Goal: Task Accomplishment & Management: Use online tool/utility

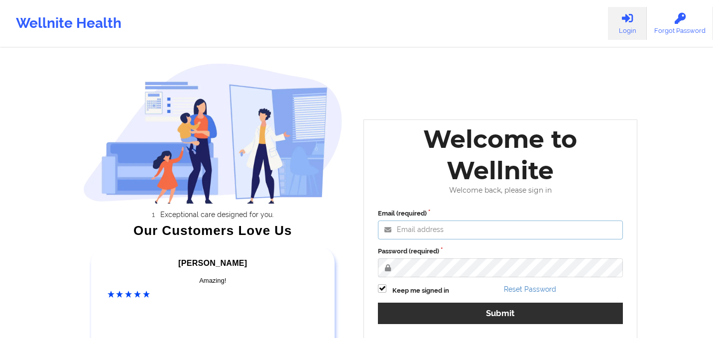
type input "[EMAIL_ADDRESS][DOMAIN_NAME]"
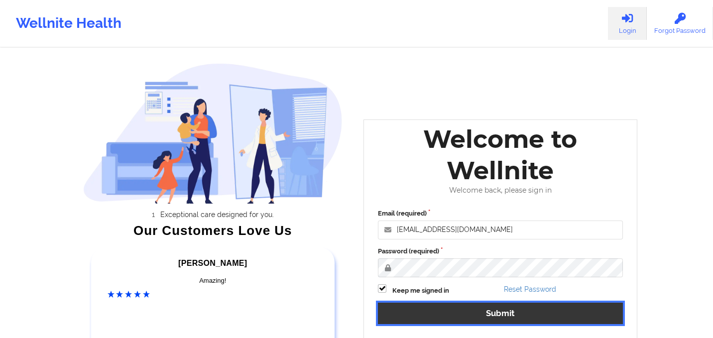
click at [461, 314] on button "Submit" at bounding box center [500, 313] width 245 height 21
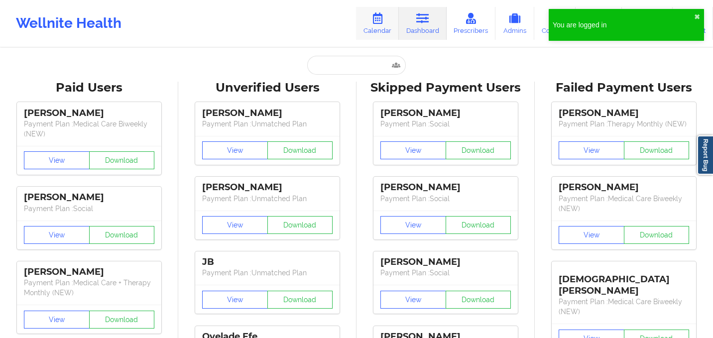
click at [367, 23] on link "Calendar" at bounding box center [377, 23] width 43 height 33
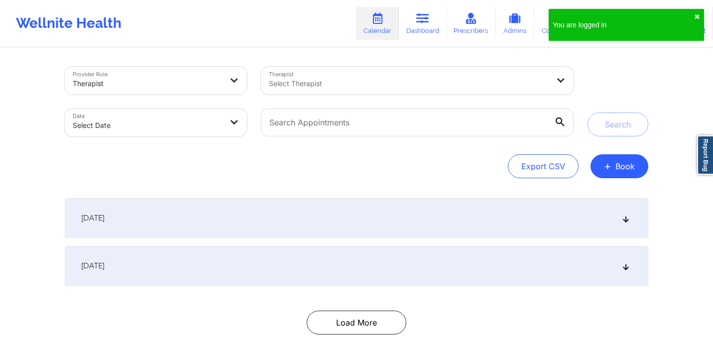
select select "2025-8"
select select "2025-9"
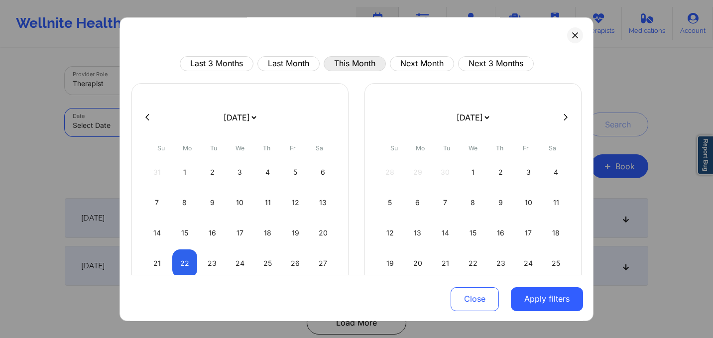
click at [353, 59] on button "This Month" at bounding box center [355, 63] width 62 height 15
select select "2025-8"
select select "2025-9"
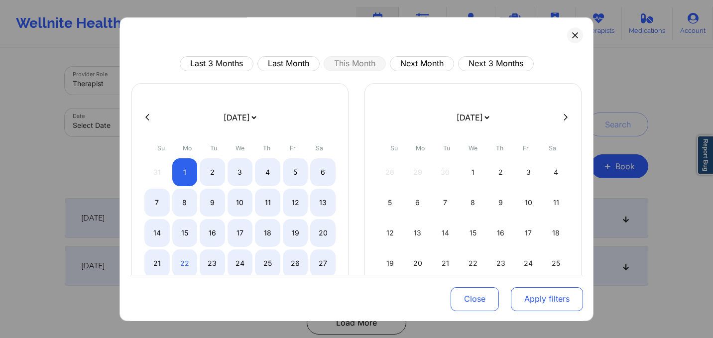
click at [528, 298] on button "Apply filters" at bounding box center [547, 299] width 72 height 24
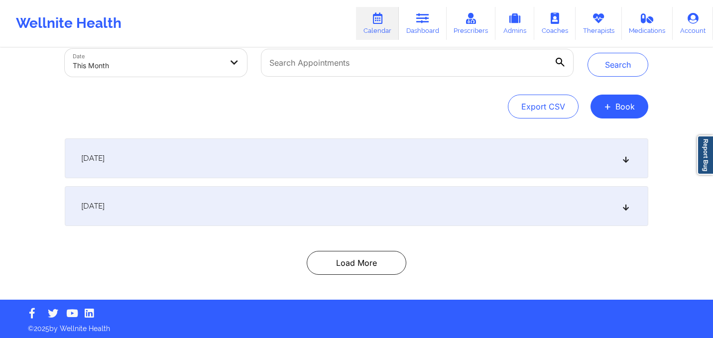
scroll to position [62, 0]
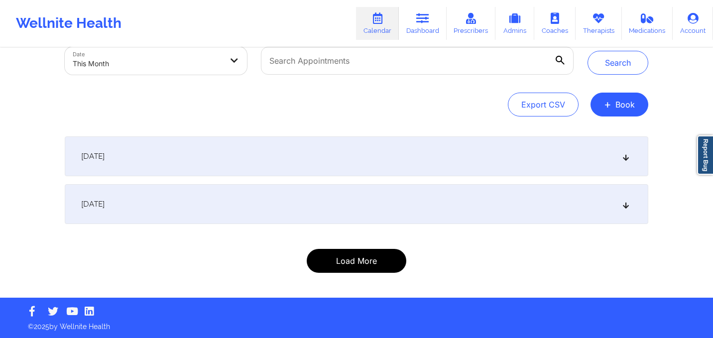
click at [354, 264] on button "Load More" at bounding box center [357, 261] width 100 height 24
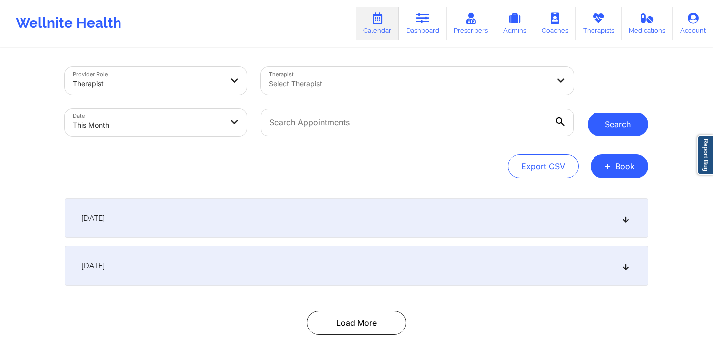
click at [599, 124] on button "Search" at bounding box center [617, 125] width 61 height 24
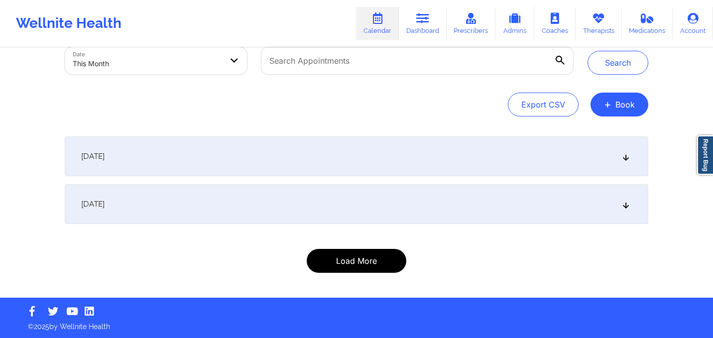
click at [370, 258] on button "Load More" at bounding box center [357, 261] width 100 height 24
click at [355, 257] on button "Load More" at bounding box center [357, 261] width 100 height 24
click at [353, 254] on button "Load More" at bounding box center [357, 261] width 100 height 24
click at [429, 200] on div "[DATE]" at bounding box center [356, 204] width 583 height 40
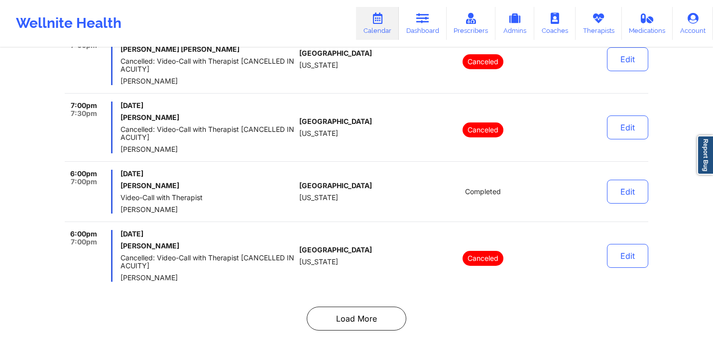
scroll to position [6770, 0]
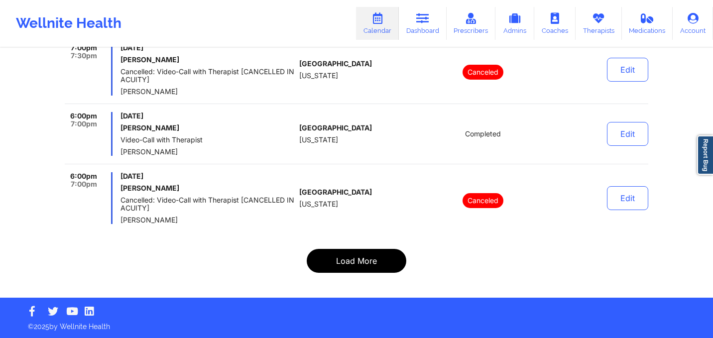
click at [374, 268] on button "Load More" at bounding box center [357, 261] width 100 height 24
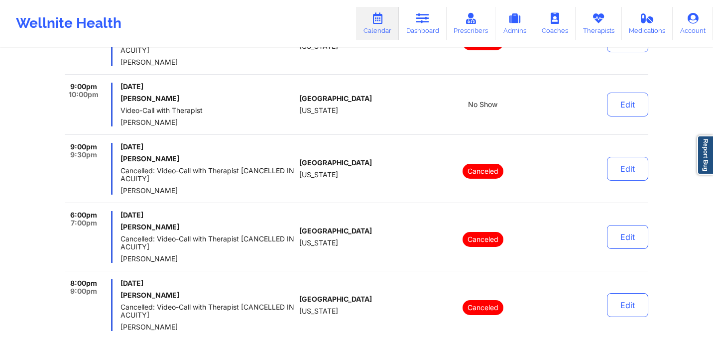
scroll to position [4383, 0]
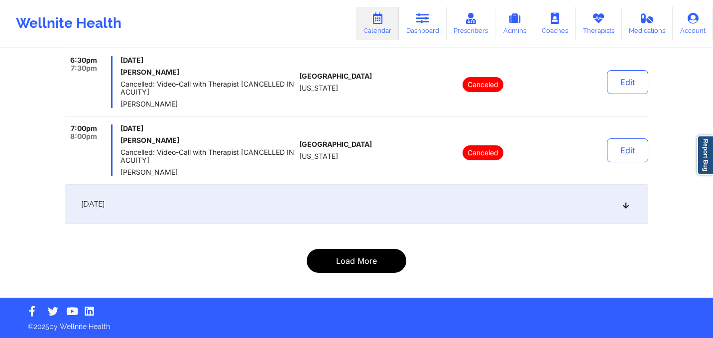
click at [384, 255] on button "Load More" at bounding box center [357, 261] width 100 height 24
click at [377, 262] on button "Load More" at bounding box center [357, 261] width 100 height 24
click at [624, 205] on icon at bounding box center [626, 204] width 8 height 7
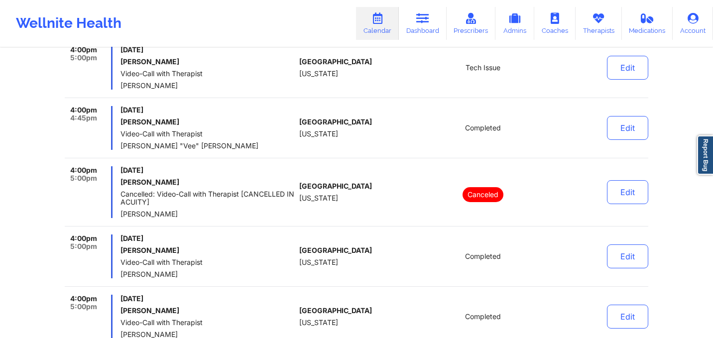
scroll to position [6547, 0]
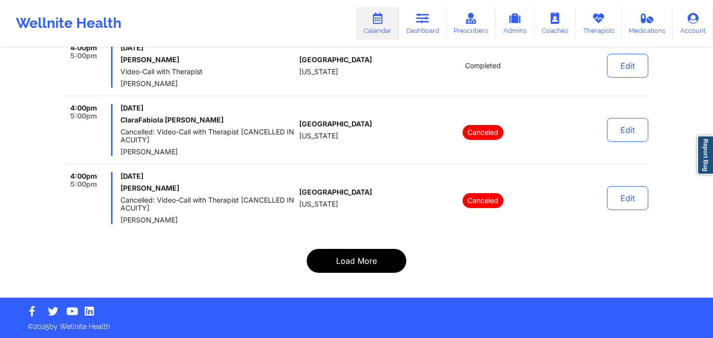
click at [390, 268] on button "Load More" at bounding box center [357, 261] width 100 height 24
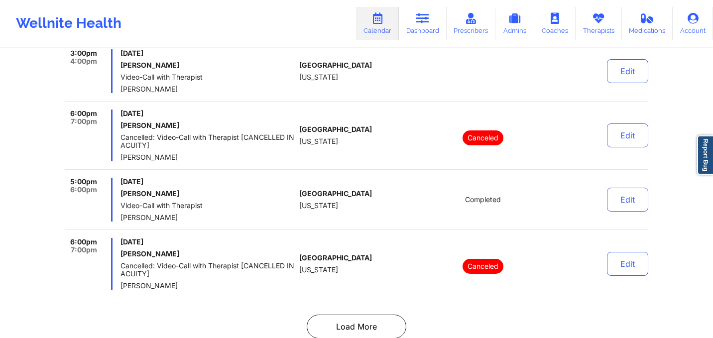
scroll to position [6492, 0]
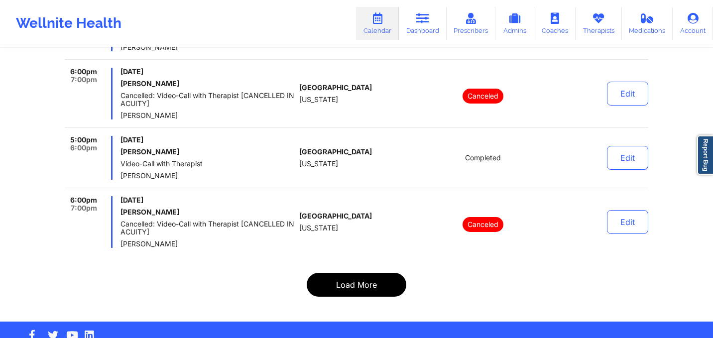
click at [339, 273] on button "Load More" at bounding box center [357, 285] width 100 height 24
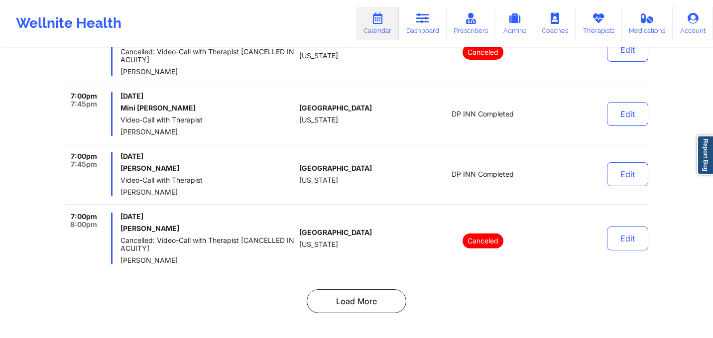
scroll to position [6516, 0]
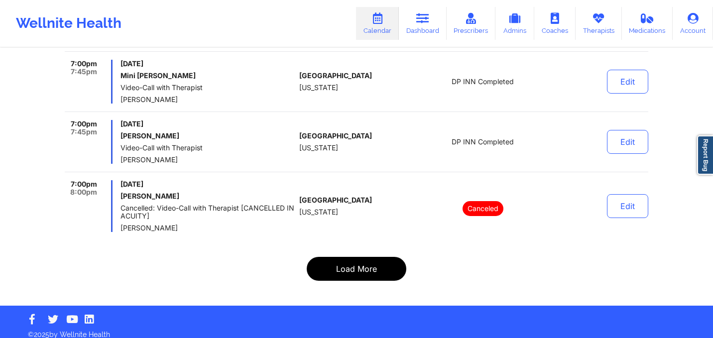
click at [362, 258] on button "Load More" at bounding box center [357, 269] width 100 height 24
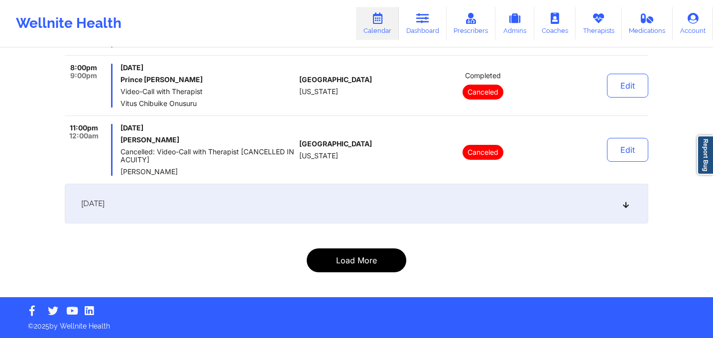
scroll to position [5885, 0]
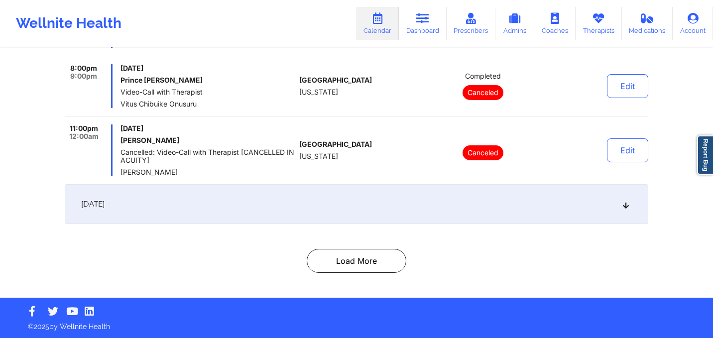
click at [379, 211] on div "[DATE]" at bounding box center [356, 204] width 583 height 40
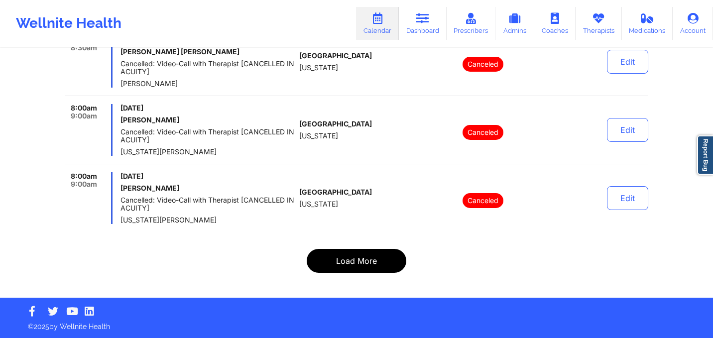
click at [372, 265] on button "Load More" at bounding box center [357, 261] width 100 height 24
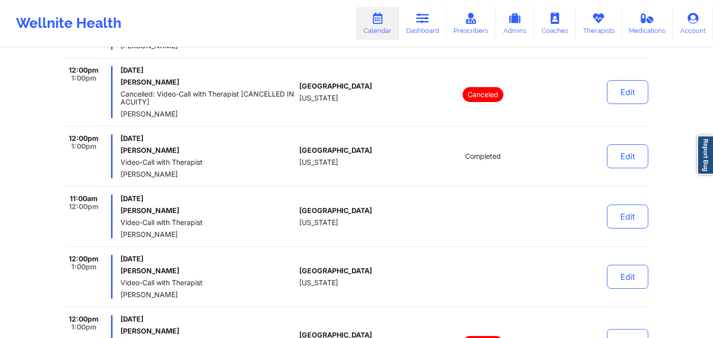
scroll to position [6563, 0]
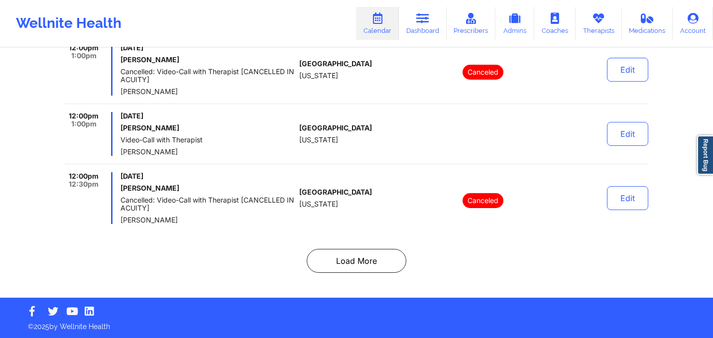
click at [347, 255] on button "Load More" at bounding box center [357, 261] width 100 height 24
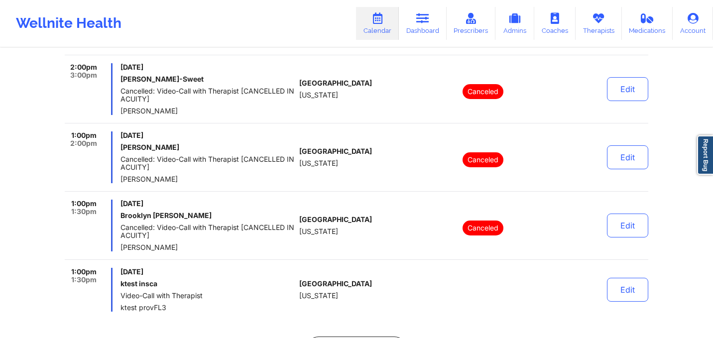
scroll to position [6579, 0]
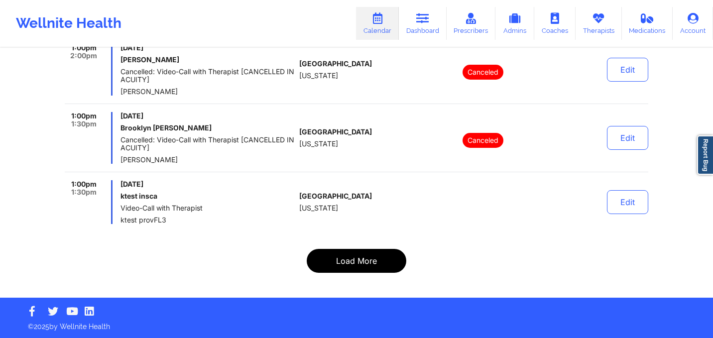
click at [343, 249] on button "Load More" at bounding box center [357, 261] width 100 height 24
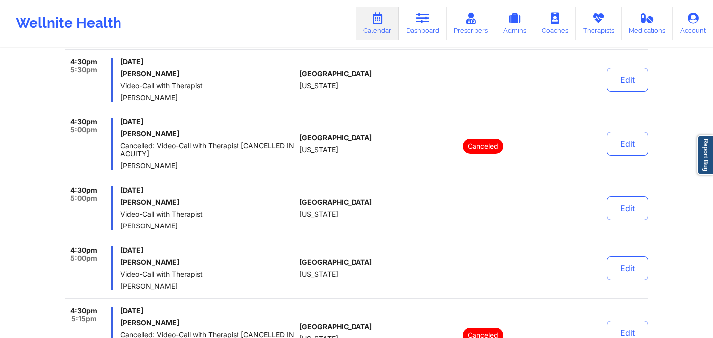
scroll to position [6500, 0]
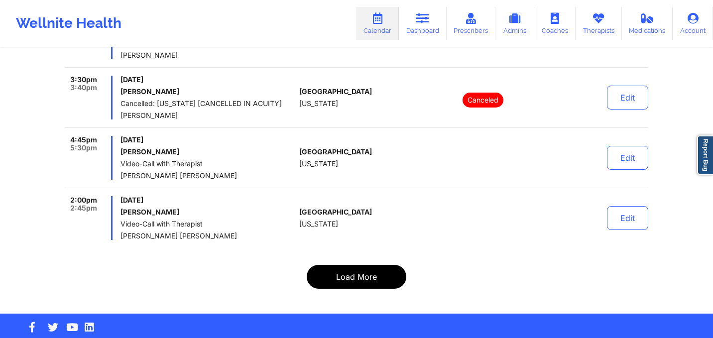
click at [359, 265] on button "Load More" at bounding box center [357, 277] width 100 height 24
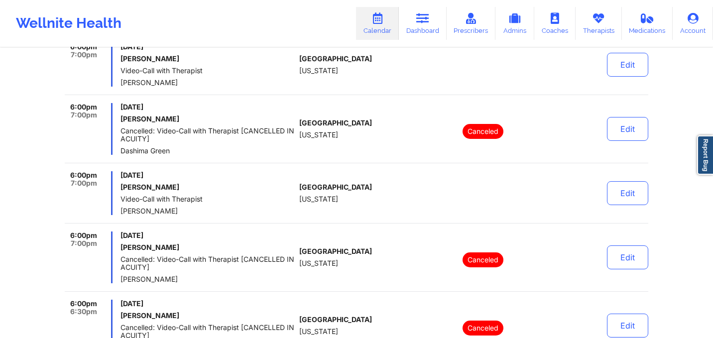
scroll to position [6611, 0]
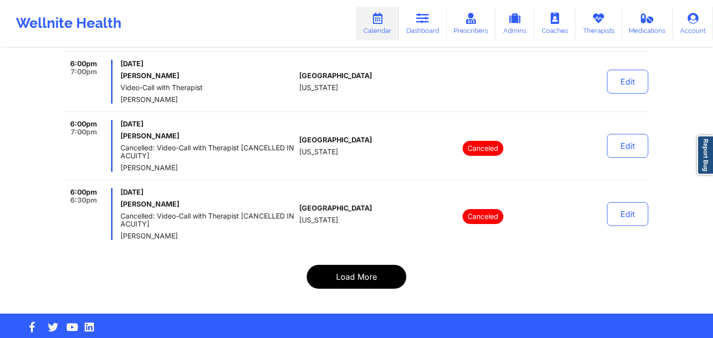
click at [354, 265] on button "Load More" at bounding box center [357, 277] width 100 height 24
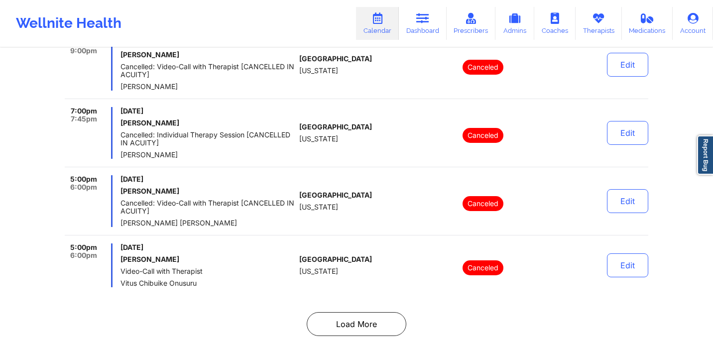
scroll to position [6539, 0]
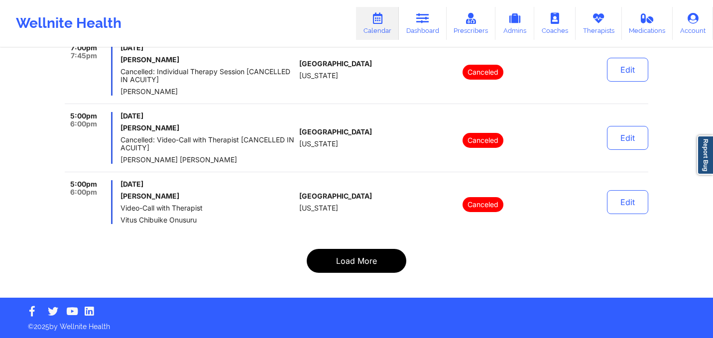
click at [351, 254] on button "Load More" at bounding box center [357, 261] width 100 height 24
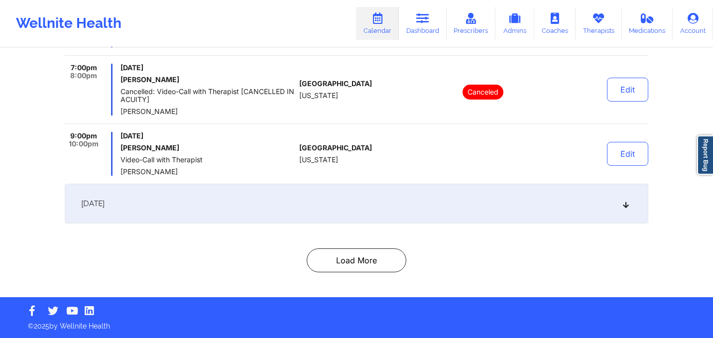
scroll to position [2388, 0]
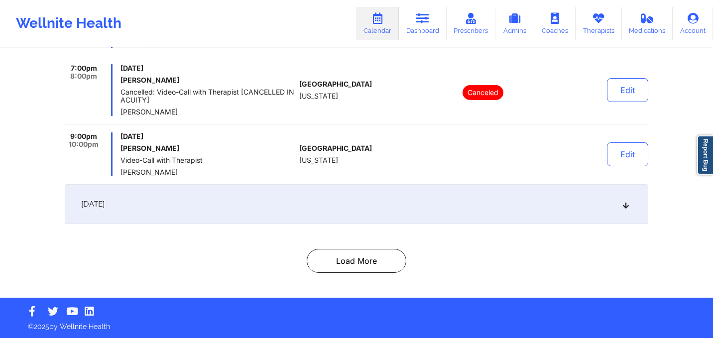
click at [347, 199] on div "[DATE]" at bounding box center [356, 204] width 583 height 40
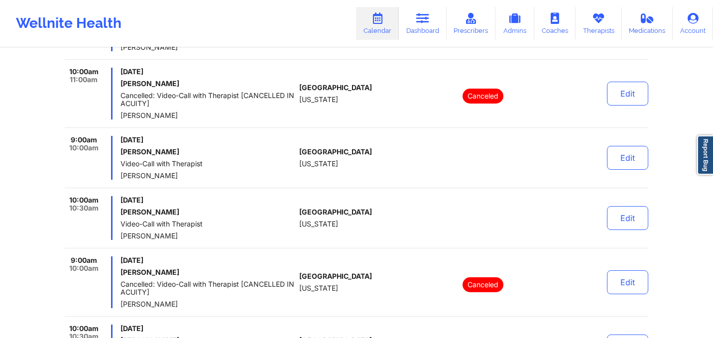
scroll to position [4435, 0]
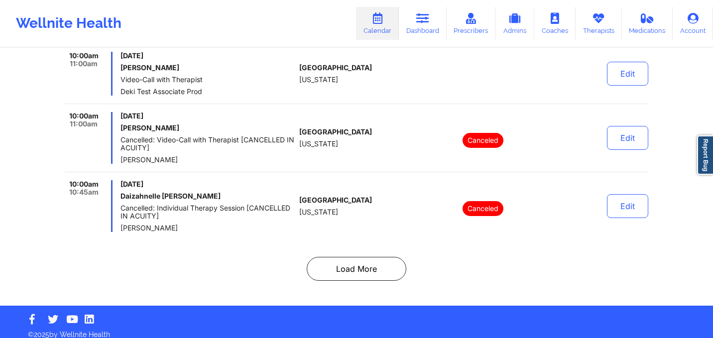
click at [356, 262] on button "Load More" at bounding box center [357, 269] width 100 height 24
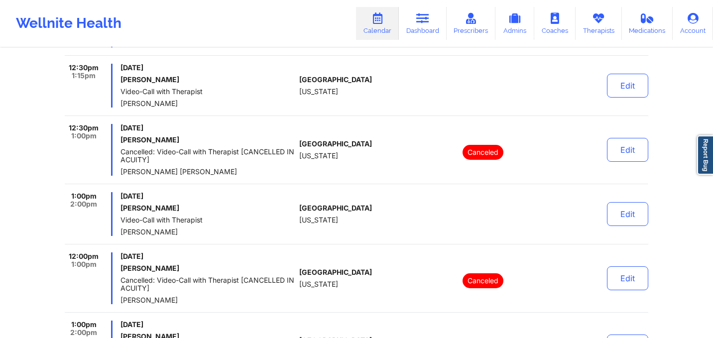
scroll to position [6547, 0]
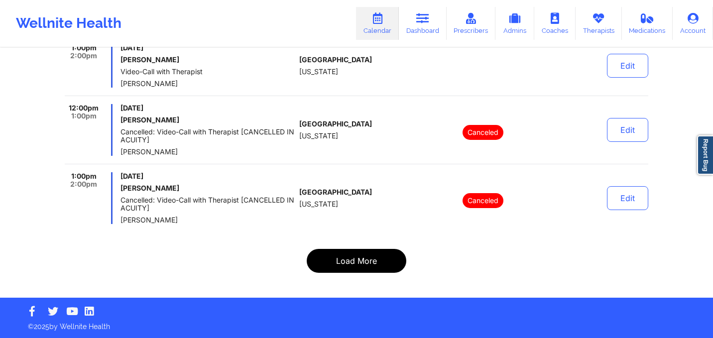
click at [356, 262] on button "Load More" at bounding box center [357, 261] width 100 height 24
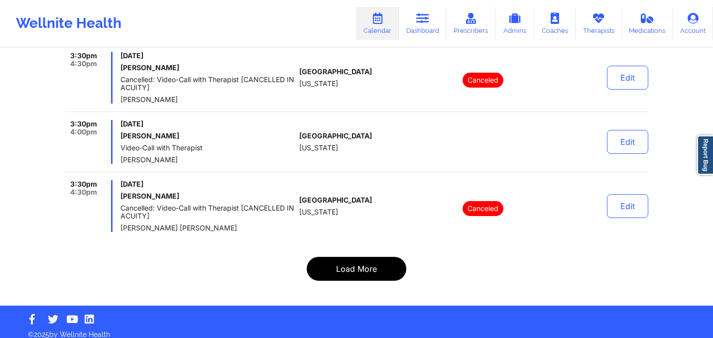
click at [356, 257] on button "Load More" at bounding box center [357, 269] width 100 height 24
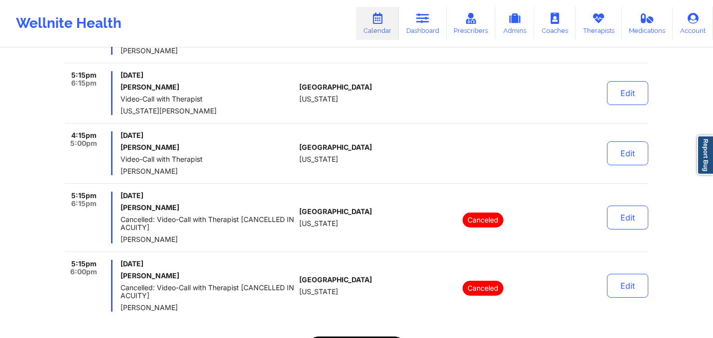
scroll to position [6619, 0]
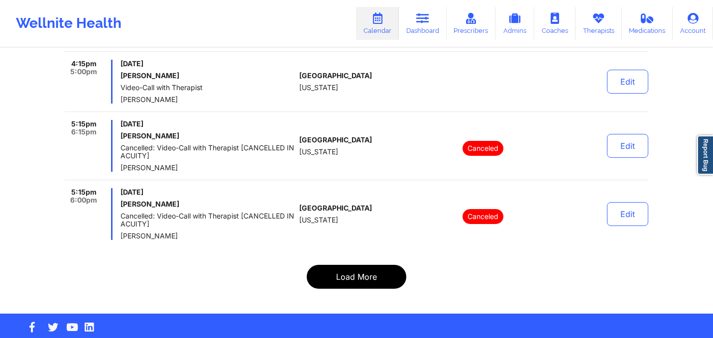
click at [356, 265] on button "Load More" at bounding box center [357, 277] width 100 height 24
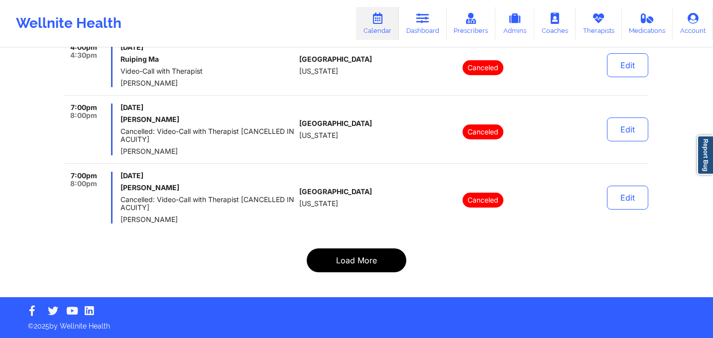
scroll to position [6595, 0]
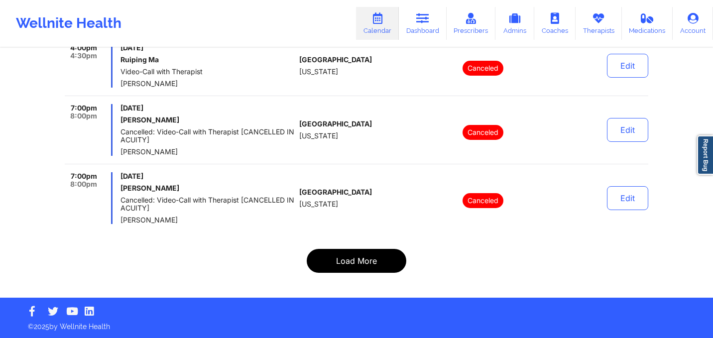
click at [356, 257] on button "Load More" at bounding box center [357, 261] width 100 height 24
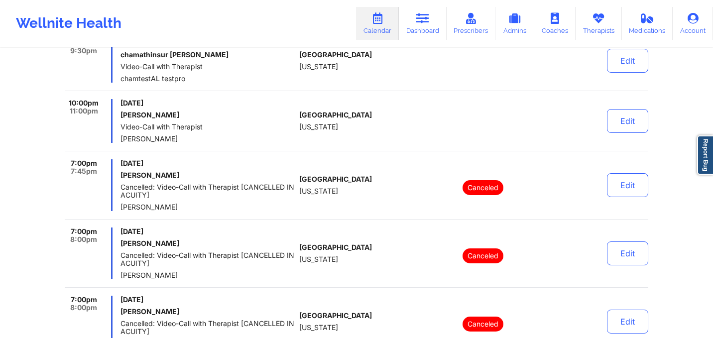
scroll to position [6555, 0]
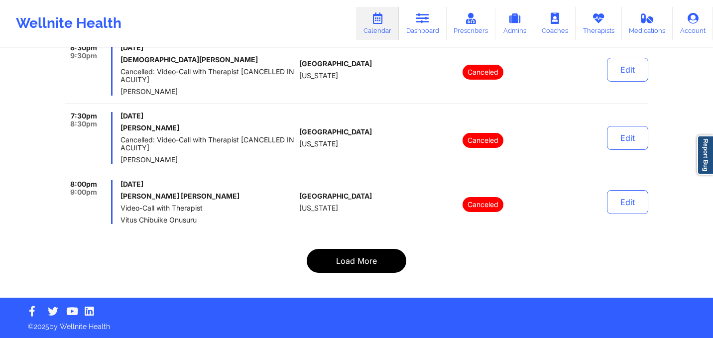
click at [356, 257] on button "Load More" at bounding box center [357, 261] width 100 height 24
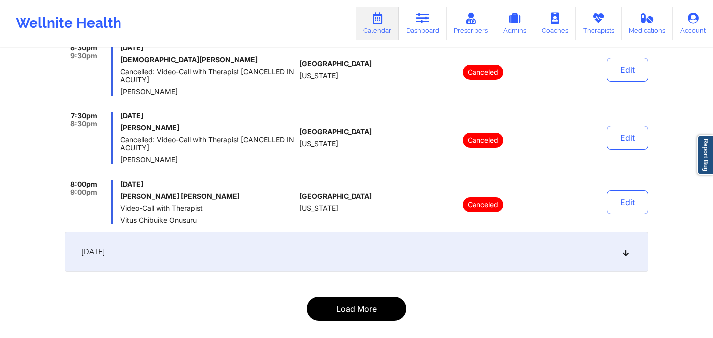
scroll to position [6603, 0]
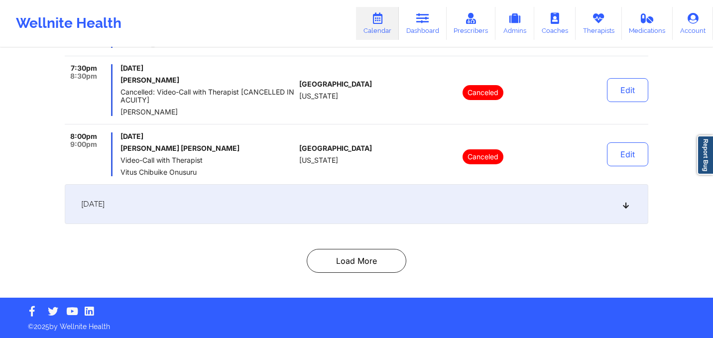
click at [358, 209] on div "[DATE]" at bounding box center [356, 204] width 583 height 40
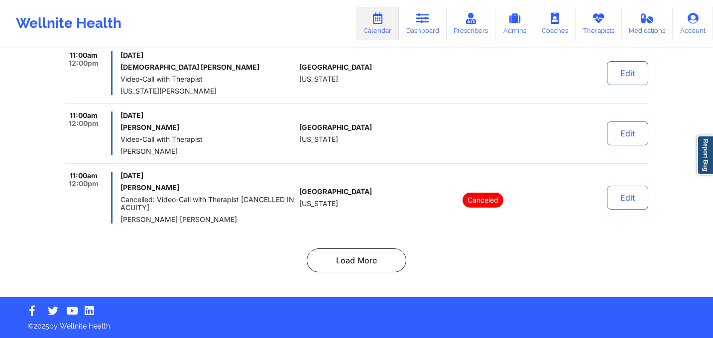
scroll to position [6524, 0]
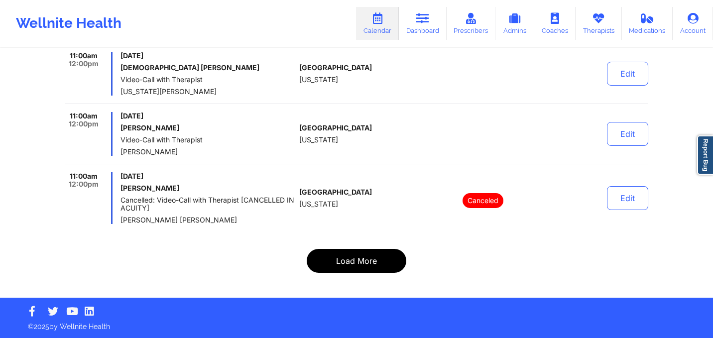
click at [357, 266] on button "Load More" at bounding box center [357, 261] width 100 height 24
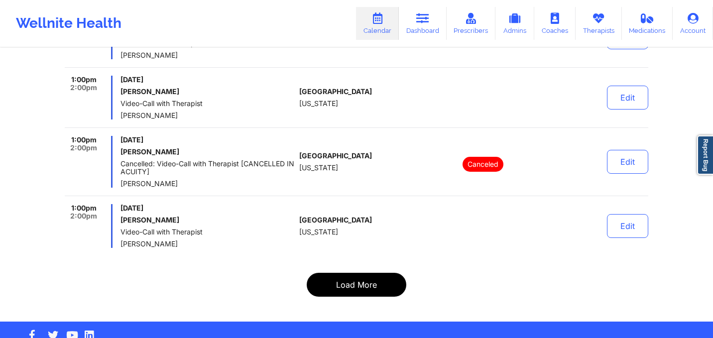
scroll to position [6539, 0]
